Goal: Task Accomplishment & Management: Manage account settings

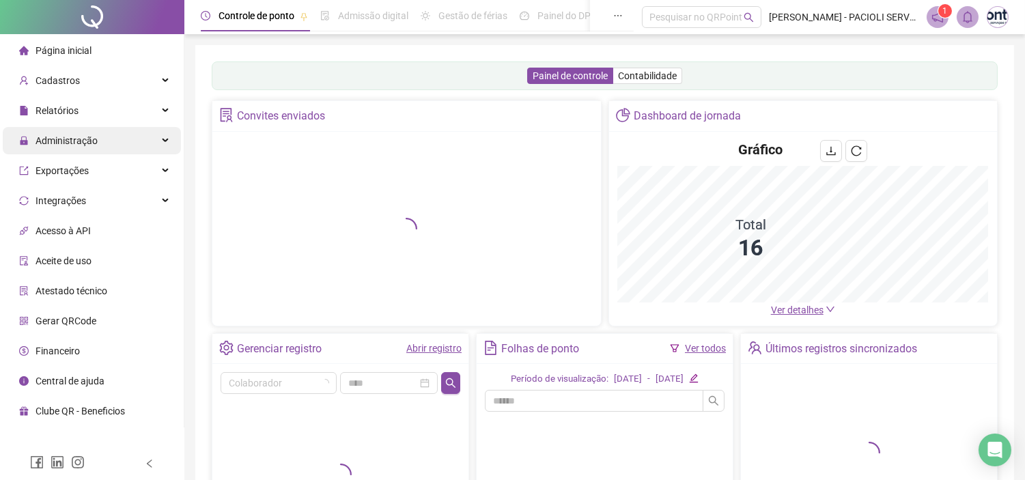
click at [72, 137] on span "Administração" at bounding box center [67, 140] width 62 height 11
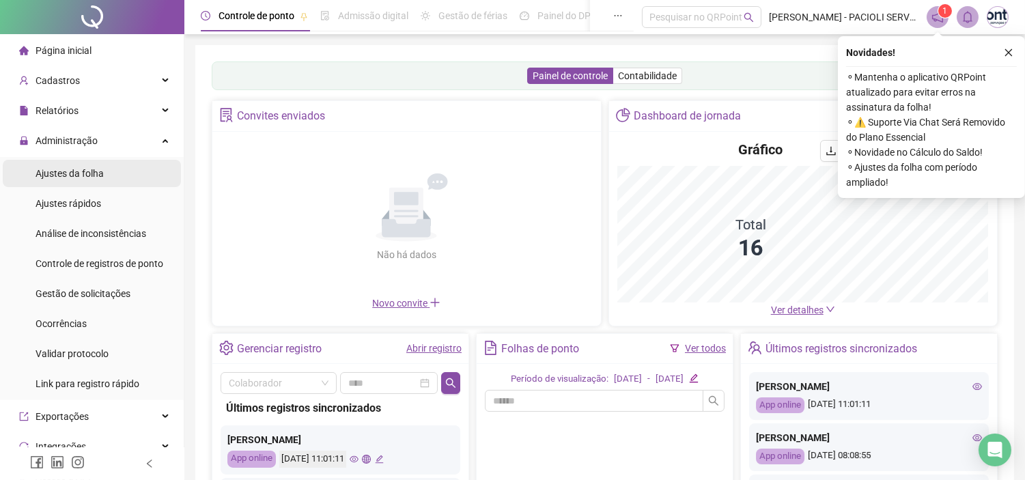
click at [66, 171] on span "Ajustes da folha" at bounding box center [70, 173] width 68 height 11
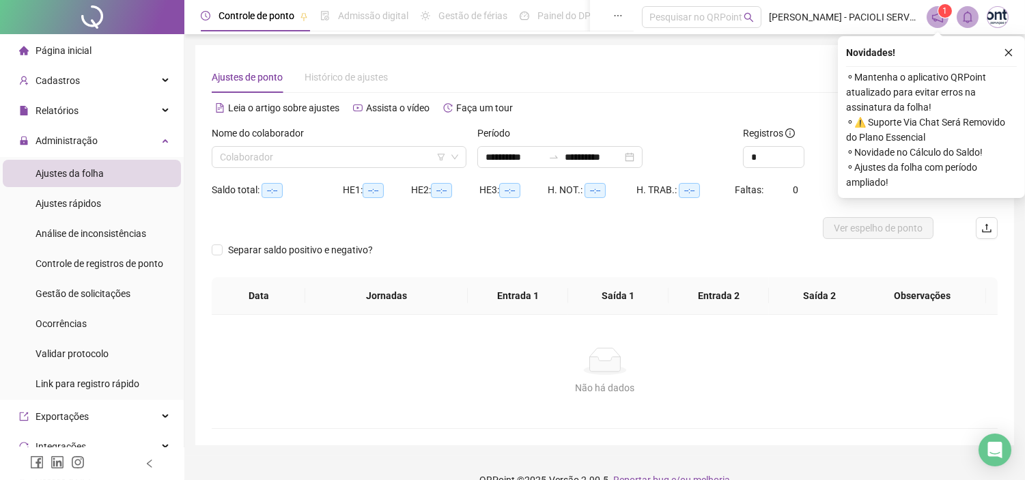
type input "**********"
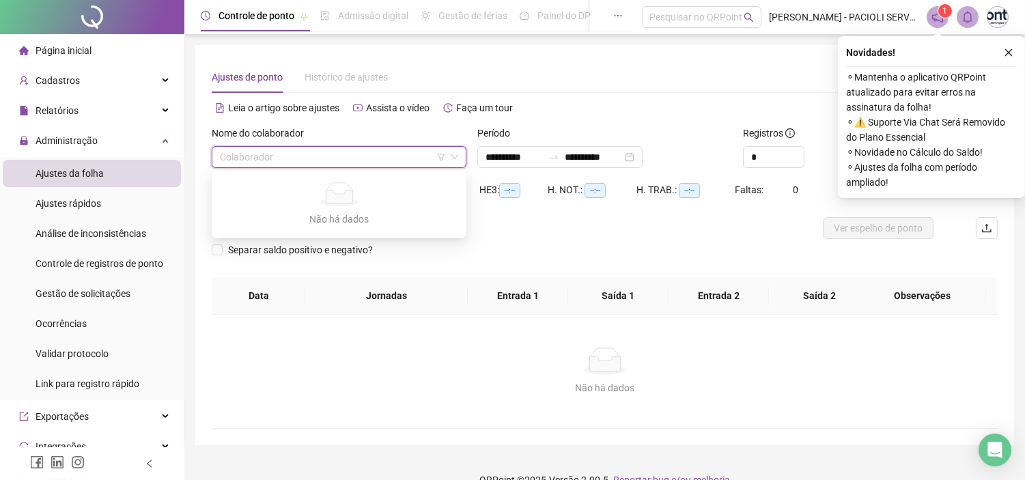
click at [345, 156] on input "search" at bounding box center [333, 157] width 226 height 20
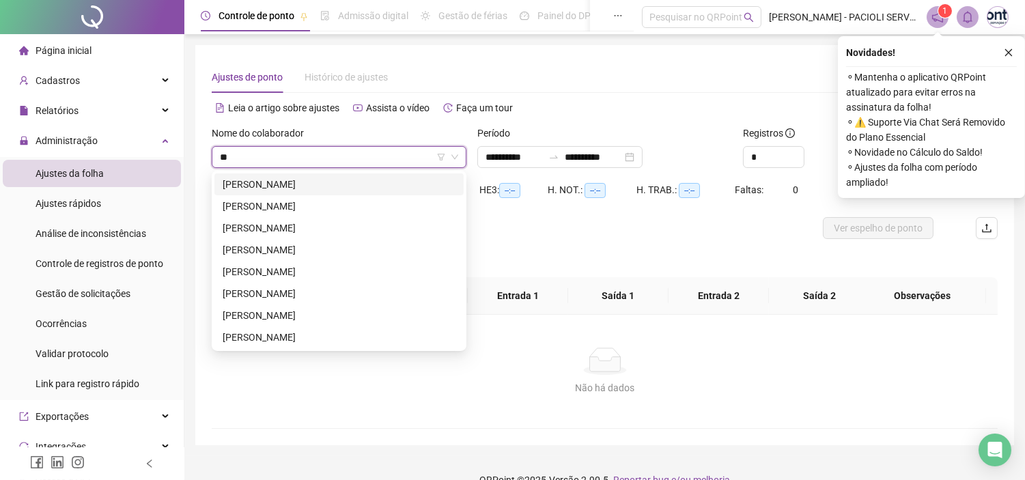
type input "***"
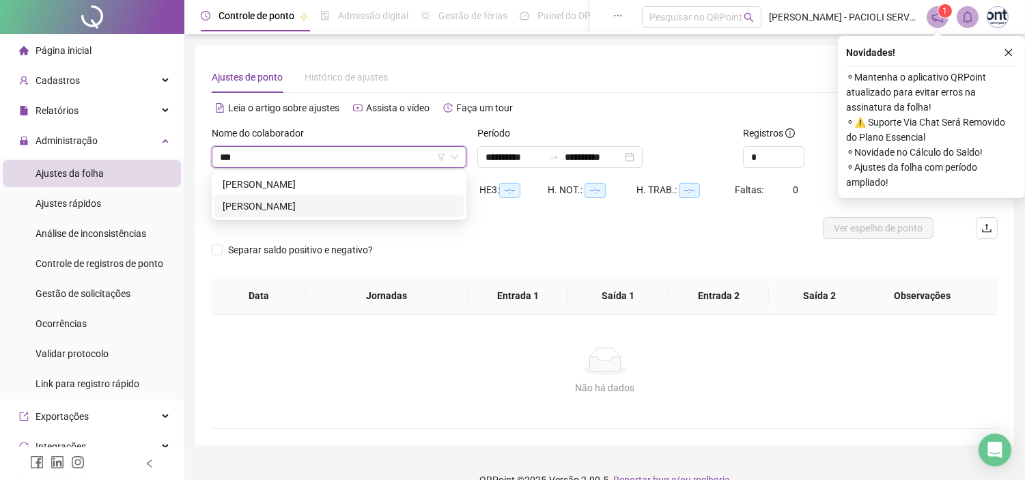
click at [294, 208] on div "MARINEUZA [PERSON_NAME] [PERSON_NAME]" at bounding box center [339, 206] width 233 height 15
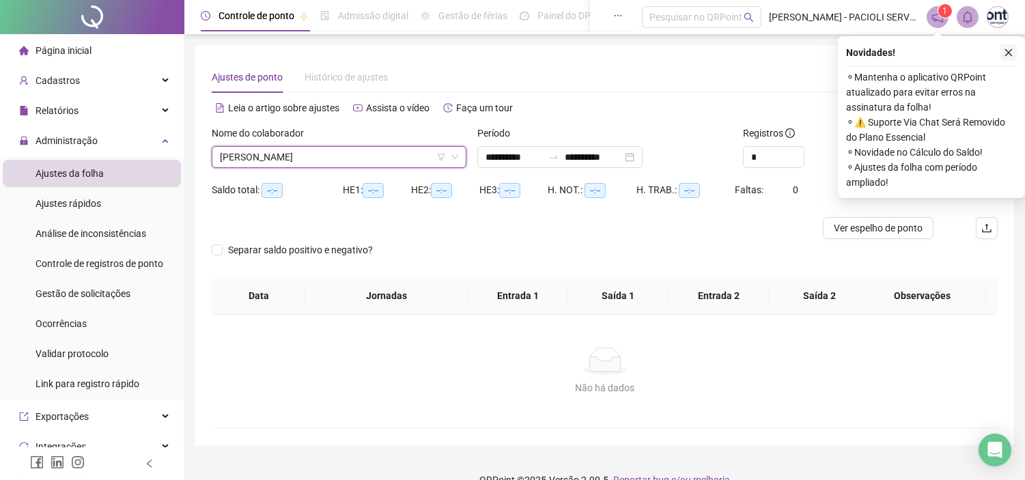
click at [1006, 51] on icon "close" at bounding box center [1009, 53] width 10 height 10
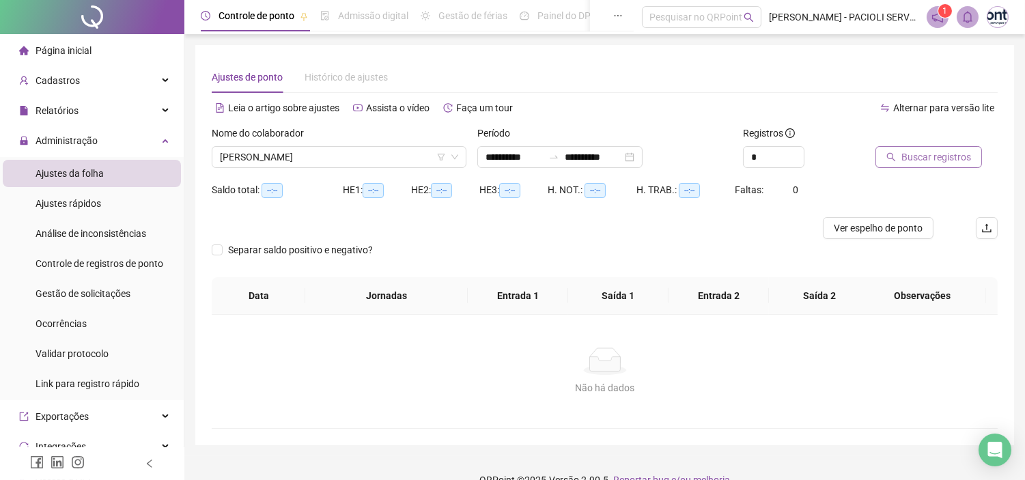
click at [910, 159] on span "Buscar registros" at bounding box center [936, 157] width 70 height 15
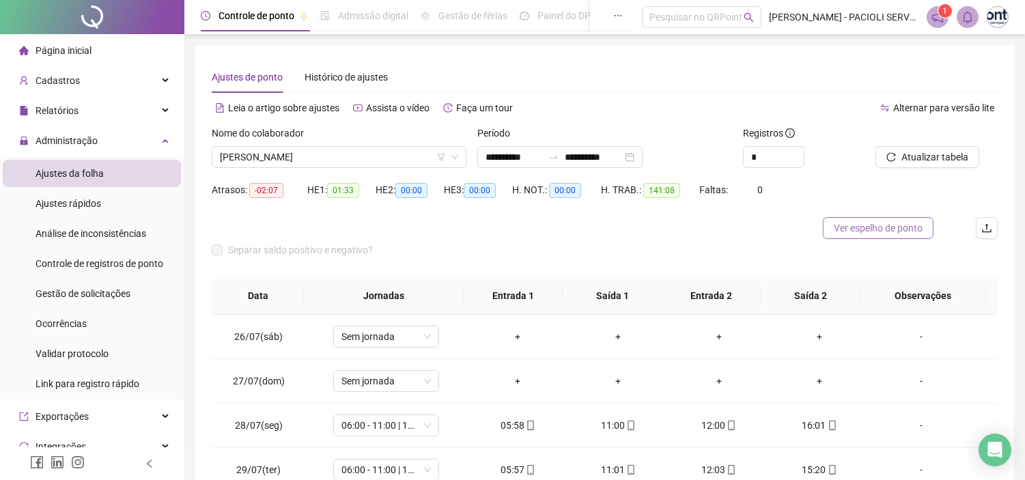
click at [867, 227] on span "Ver espelho de ponto" at bounding box center [878, 228] width 89 height 15
click at [799, 149] on span "Increase Value" at bounding box center [796, 153] width 15 height 12
type input "*"
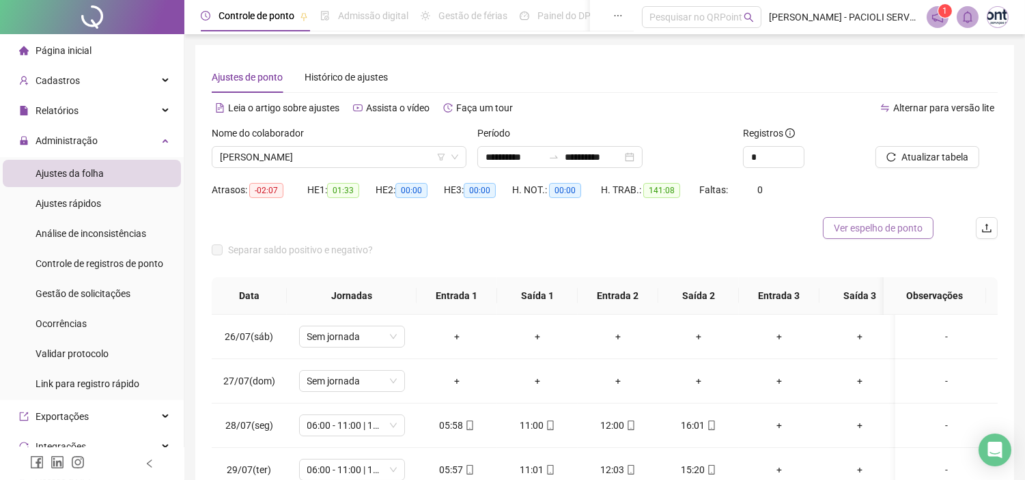
click at [889, 226] on span "Ver espelho de ponto" at bounding box center [878, 228] width 89 height 15
click at [92, 299] on div "Gestão de solicitações" at bounding box center [83, 293] width 95 height 27
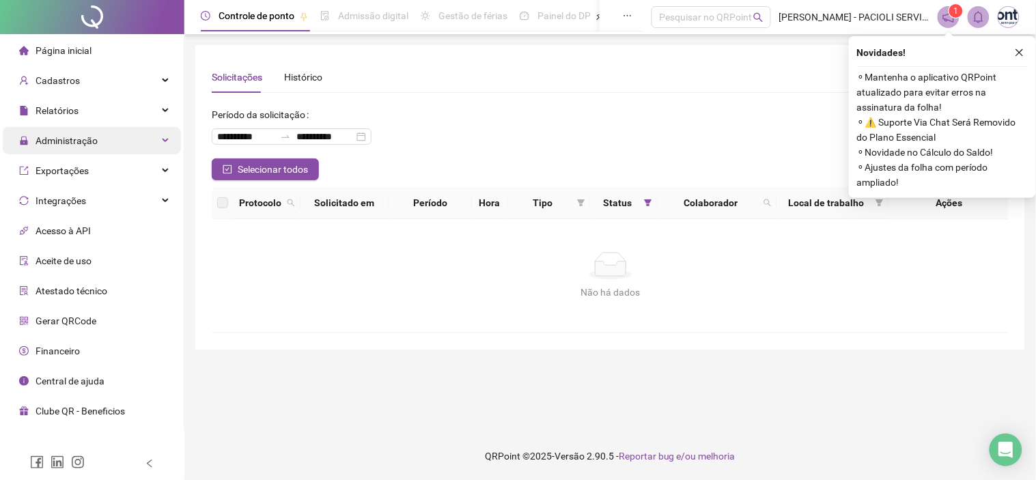
click at [61, 146] on span "Administração" at bounding box center [67, 140] width 62 height 11
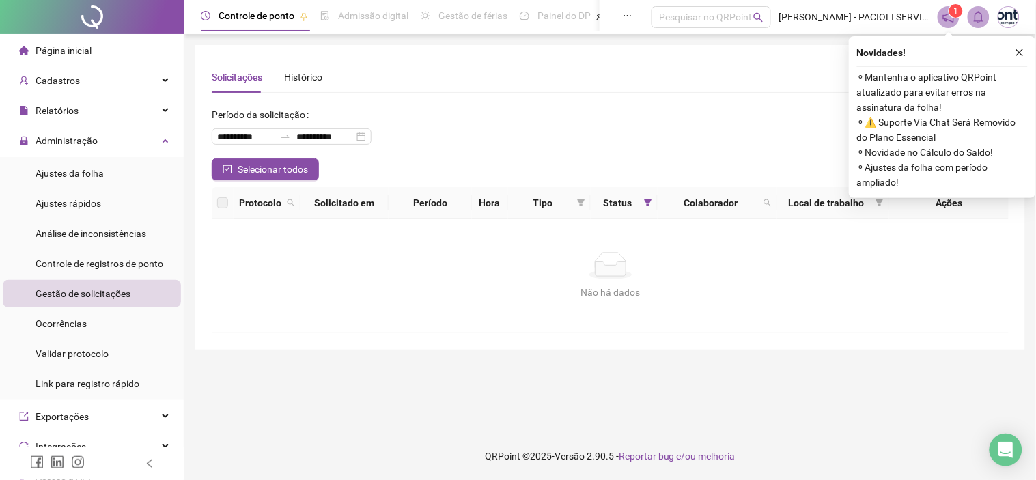
click at [70, 296] on span "Gestão de solicitações" at bounding box center [83, 293] width 95 height 11
click at [1020, 57] on icon "close" at bounding box center [1020, 53] width 10 height 10
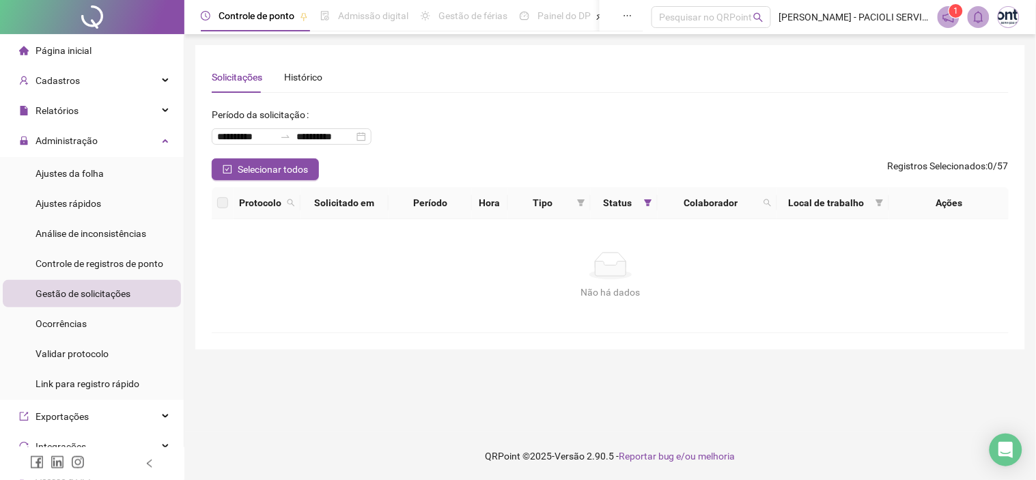
click at [380, 262] on div "Não há dados" at bounding box center [610, 265] width 765 height 27
drag, startPoint x: 501, startPoint y: 296, endPoint x: 622, endPoint y: 251, distance: 129.0
click at [503, 296] on div "Não há dados" at bounding box center [610, 292] width 765 height 15
